Goal: Find specific page/section

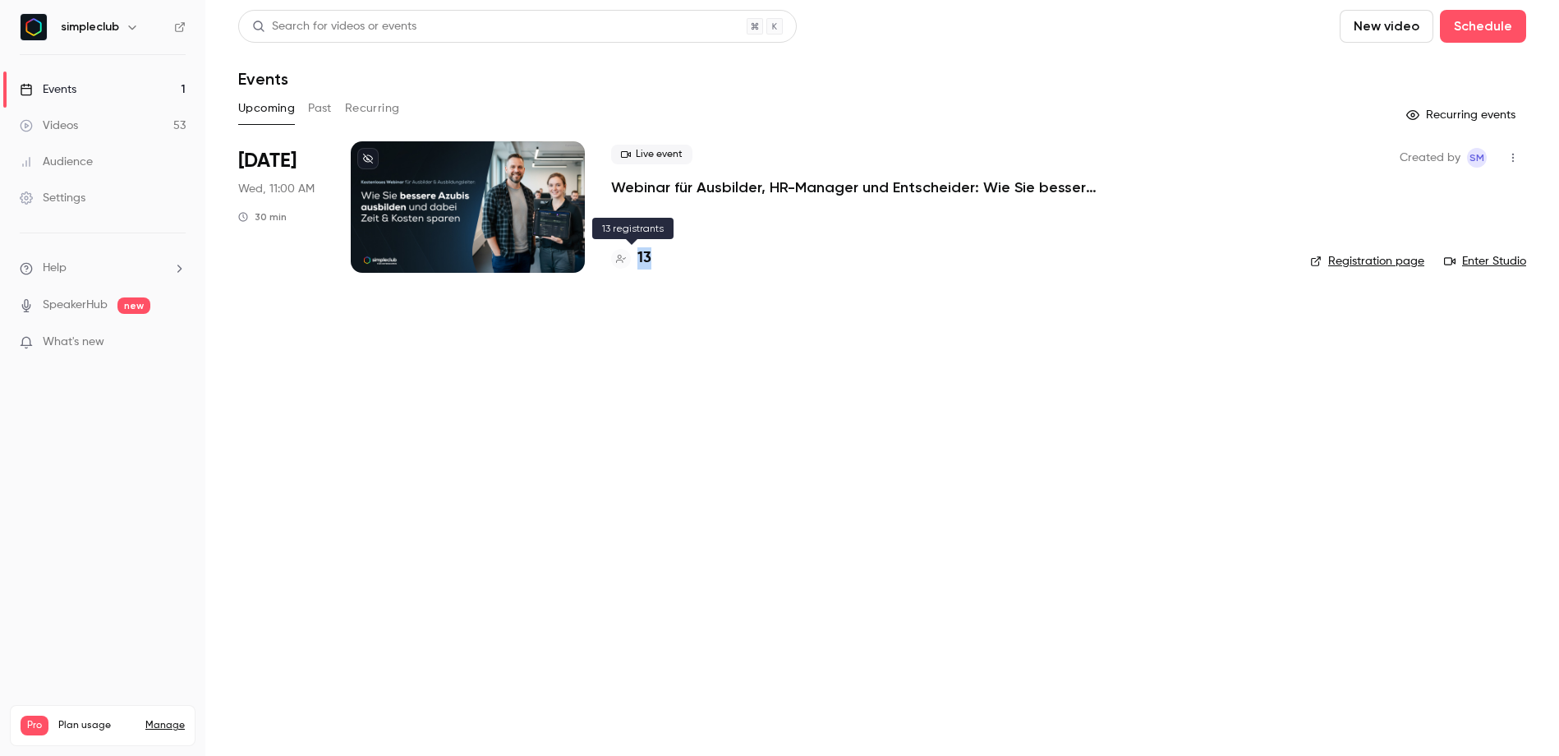
drag, startPoint x: 664, startPoint y: 259, endPoint x: 638, endPoint y: 254, distance: 26.7
click at [638, 254] on div "13" at bounding box center [947, 258] width 673 height 22
click at [762, 311] on main "Search for videos or events New video Schedule Events Upcoming Past Recurring R…" at bounding box center [882, 378] width 1354 height 756
